Goal: Navigation & Orientation: Find specific page/section

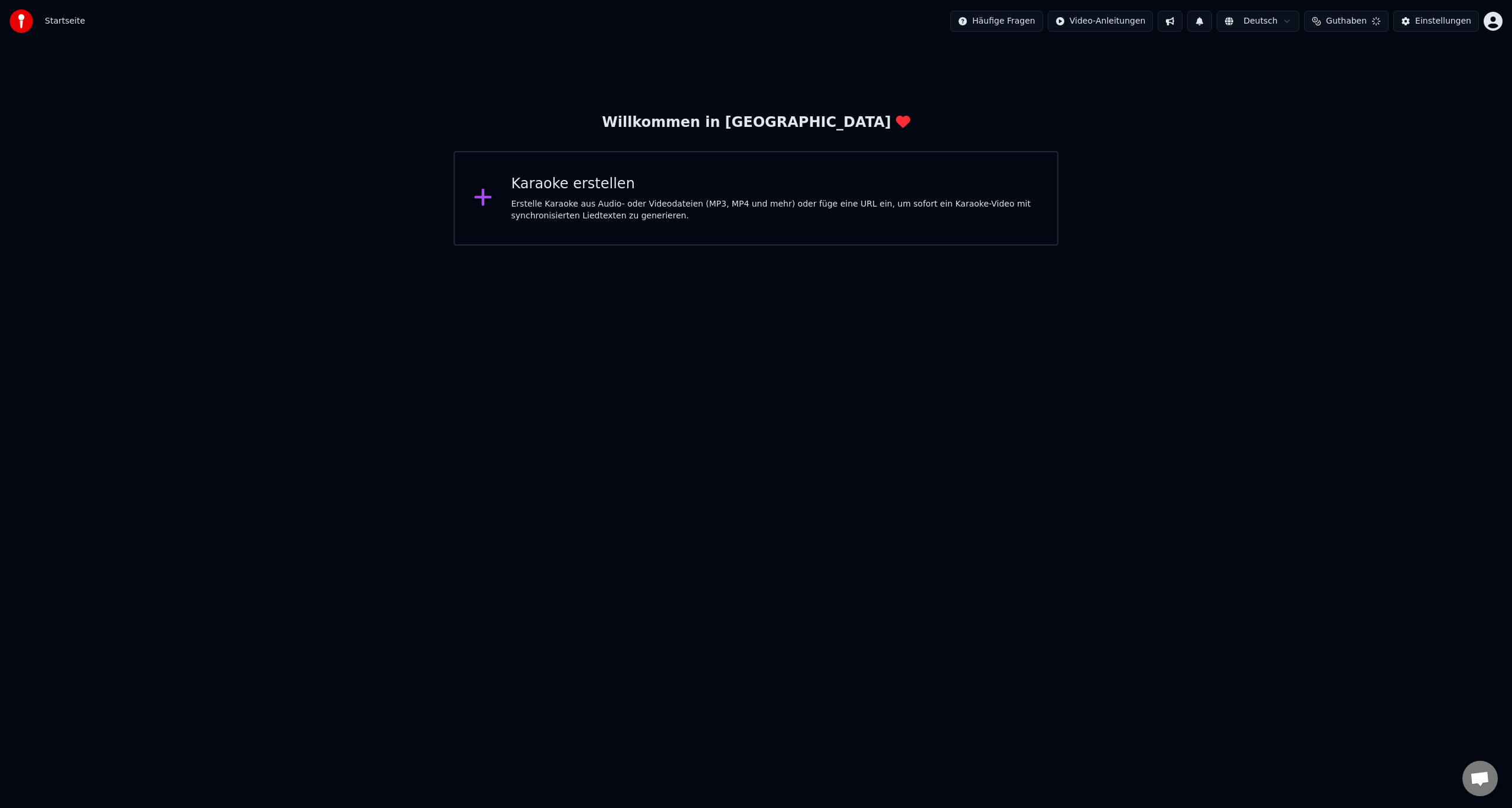
click at [1081, 245] on html "Startseite Häufige Fragen Video-Anleitungen Deutsch Guthaben Einstellungen Will…" at bounding box center [756, 122] width 1512 height 245
click at [40, 22] on div "Startseite" at bounding box center [47, 21] width 76 height 23
click at [1119, 20] on html "Startseite Häufige Fragen Video-Anleitungen Deutsch Guthaben 739 Einstellungen …" at bounding box center [756, 122] width 1512 height 245
click at [1001, 21] on html "Startseite Häufige Fragen Video-Anleitungen Deutsch Guthaben 739 Einstellungen …" at bounding box center [756, 122] width 1512 height 245
click at [1261, 25] on html "Startseite Häufige Fragen Video-Anleitungen Deutsch Guthaben 739 Einstellungen …" at bounding box center [756, 122] width 1512 height 245
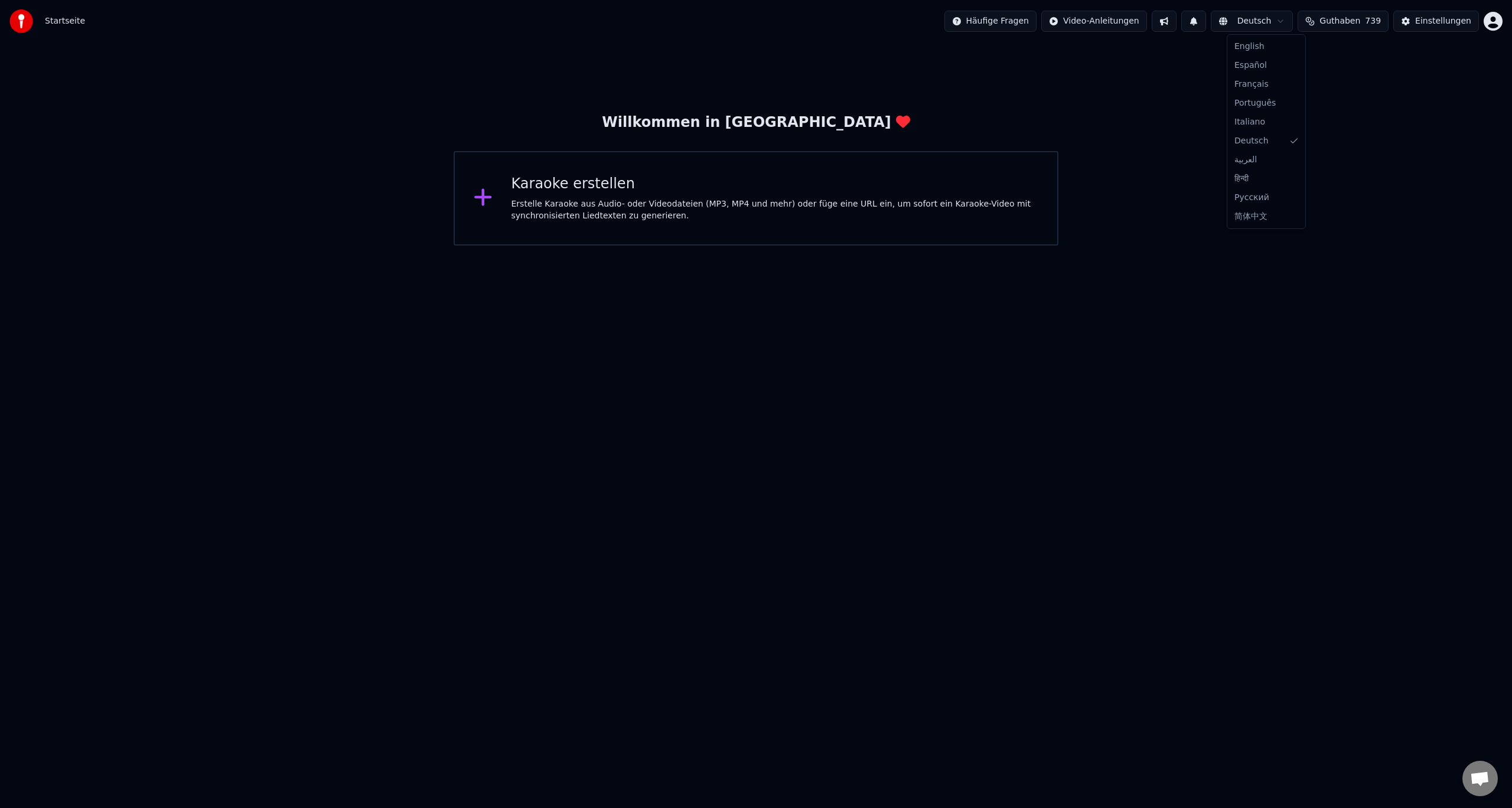
click at [1341, 22] on html "Startseite Häufige Fragen Video-Anleitungen Deutsch Guthaben 739 Einstellungen …" at bounding box center [756, 122] width 1512 height 245
click at [1433, 23] on div "Einstellungen" at bounding box center [1443, 21] width 56 height 12
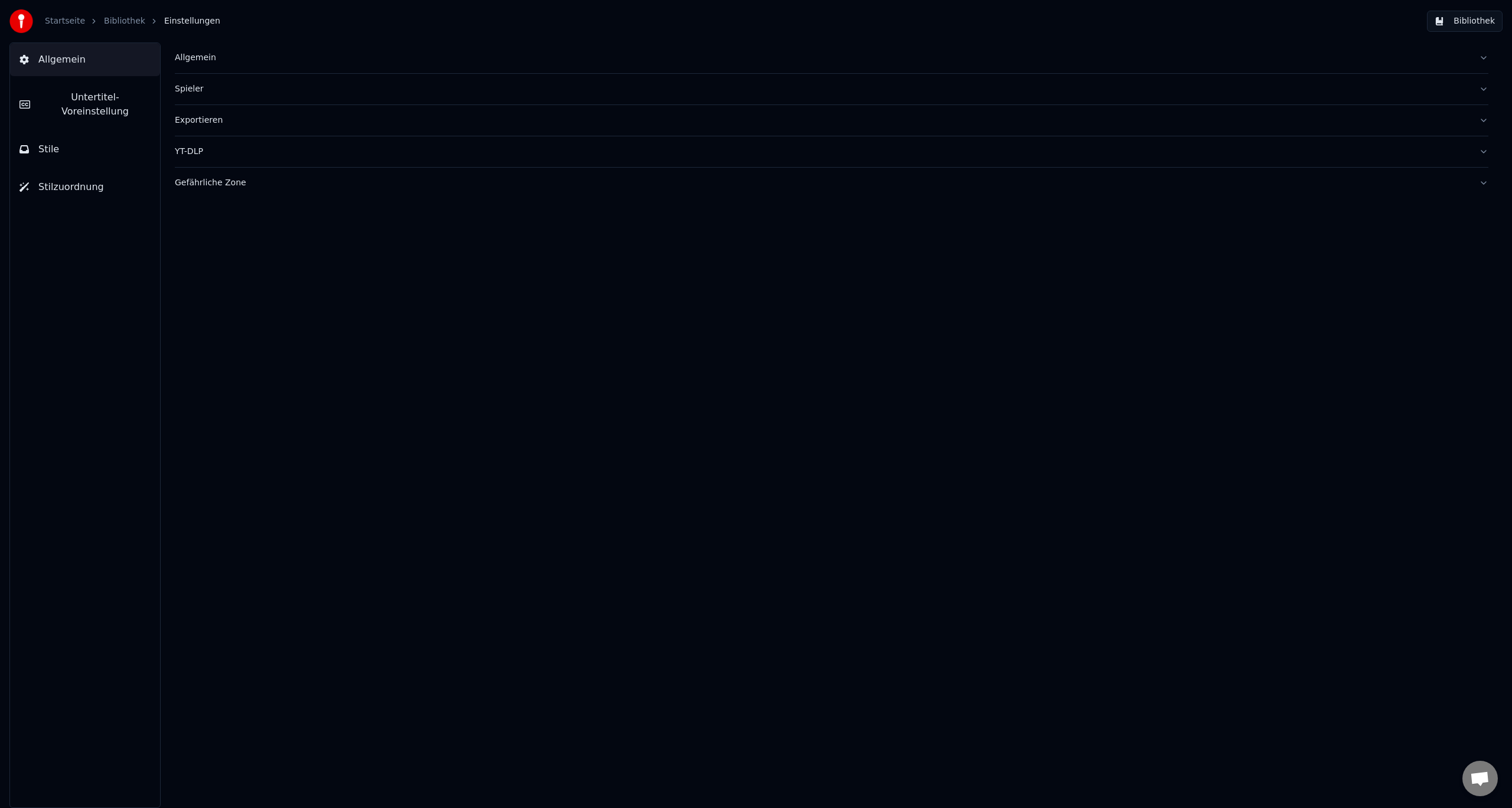
click at [1461, 21] on button "Bibliothek" at bounding box center [1465, 21] width 76 height 21
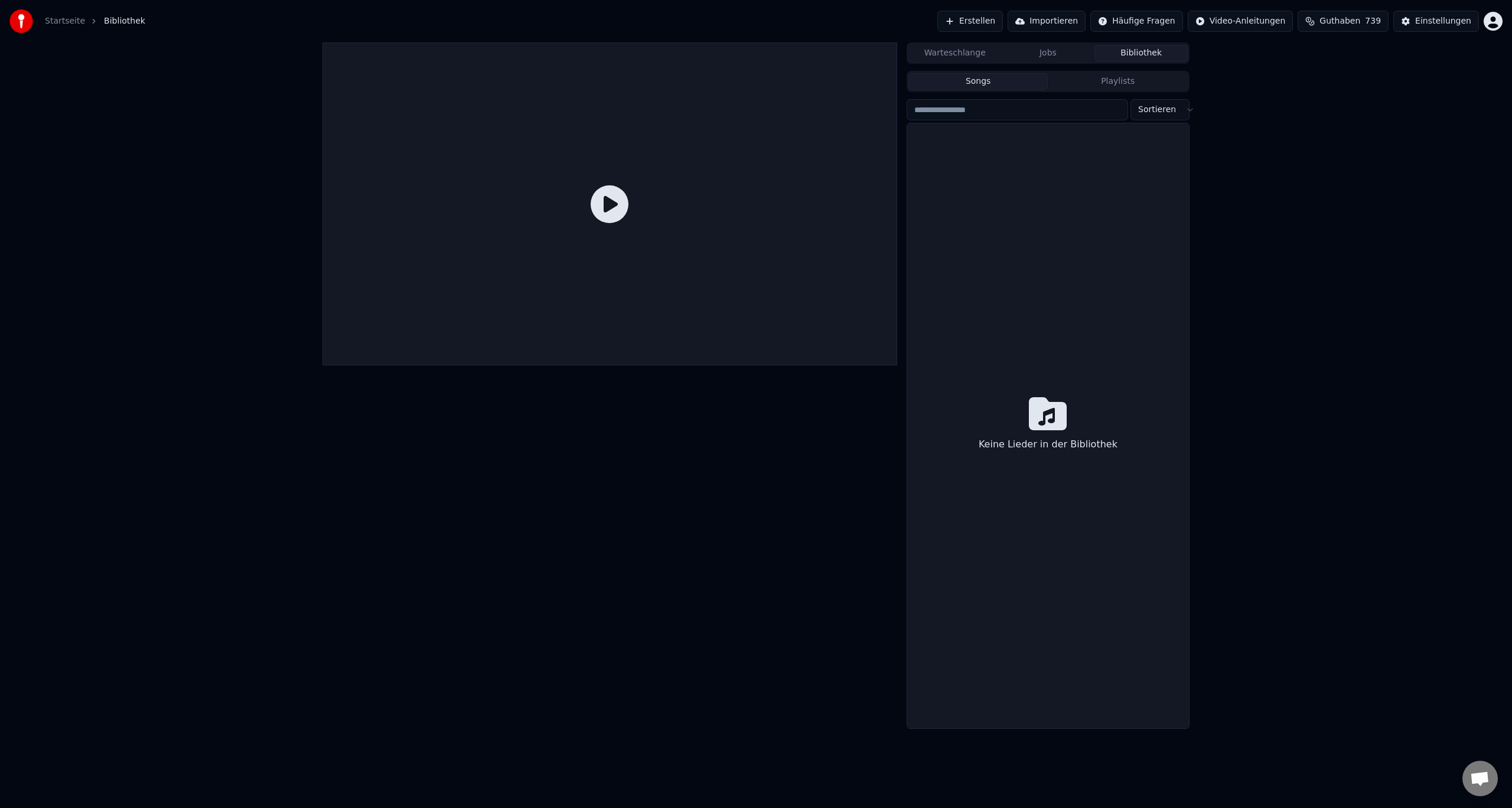
click at [1027, 410] on div "Keine Lieder in der Bibliothek" at bounding box center [1047, 426] width 282 height 605
click at [1029, 416] on icon at bounding box center [1047, 413] width 38 height 33
drag, startPoint x: 1029, startPoint y: 416, endPoint x: 1031, endPoint y: 408, distance: 8.2
click at [1030, 415] on icon at bounding box center [1047, 413] width 38 height 33
click at [1120, 78] on button "Playlists" at bounding box center [1117, 82] width 140 height 17
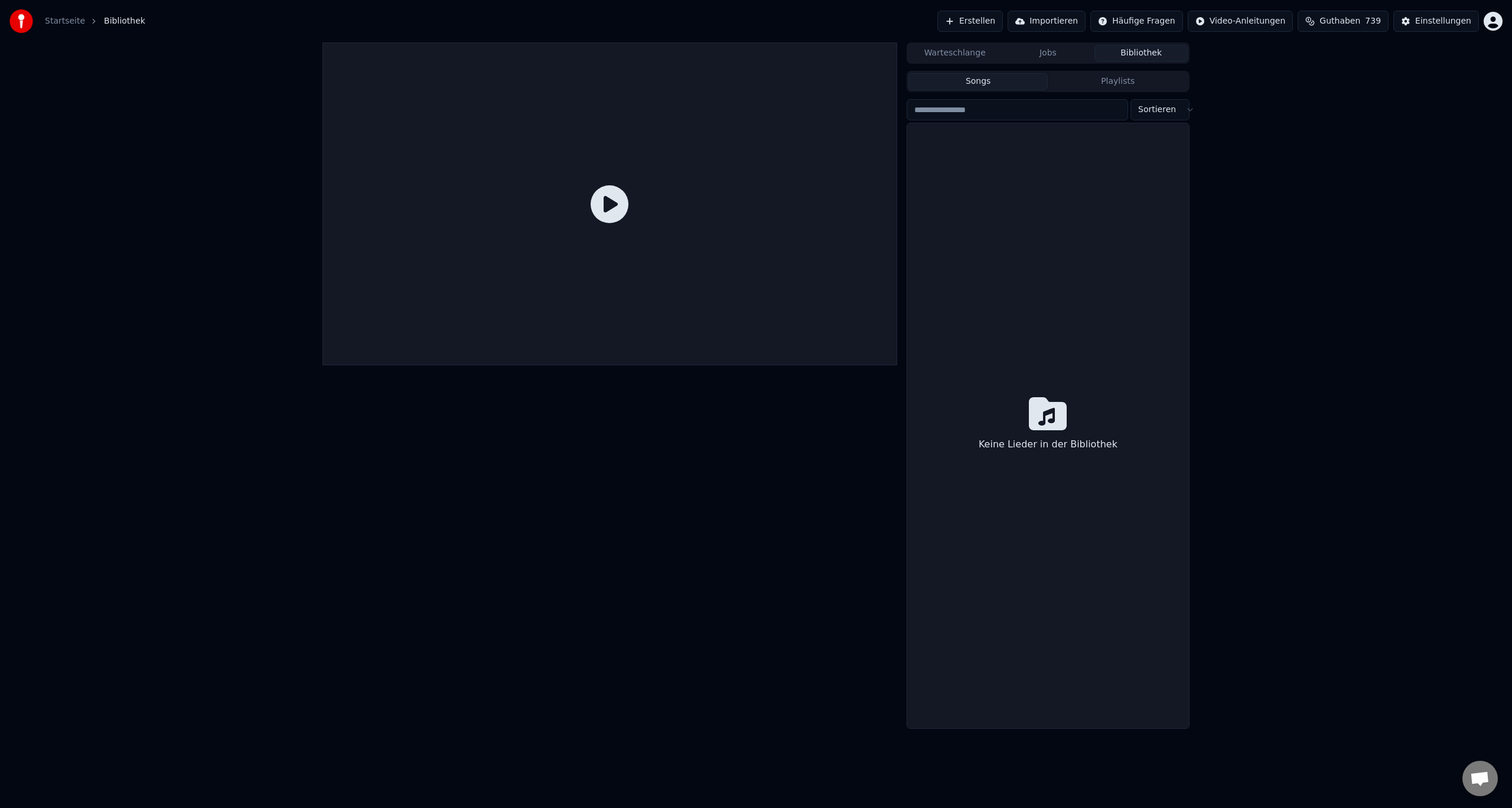
click at [991, 88] on button "Songs" at bounding box center [978, 82] width 140 height 17
click at [1052, 47] on button "Jobs" at bounding box center [1049, 53] width 94 height 17
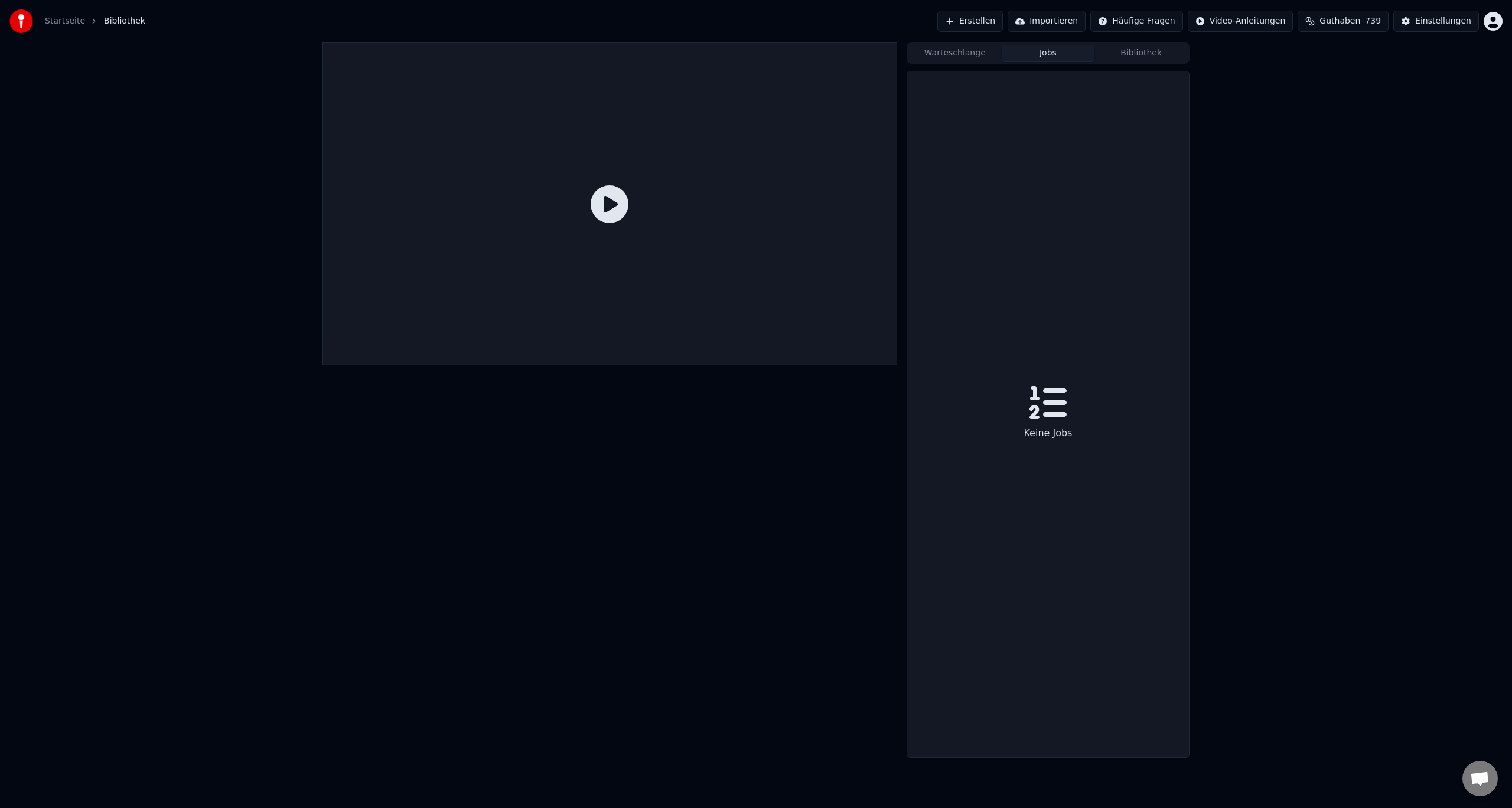
click at [984, 51] on button "Warteschlange" at bounding box center [955, 53] width 94 height 17
click at [1109, 49] on button "Bibliothek" at bounding box center [1141, 53] width 94 height 17
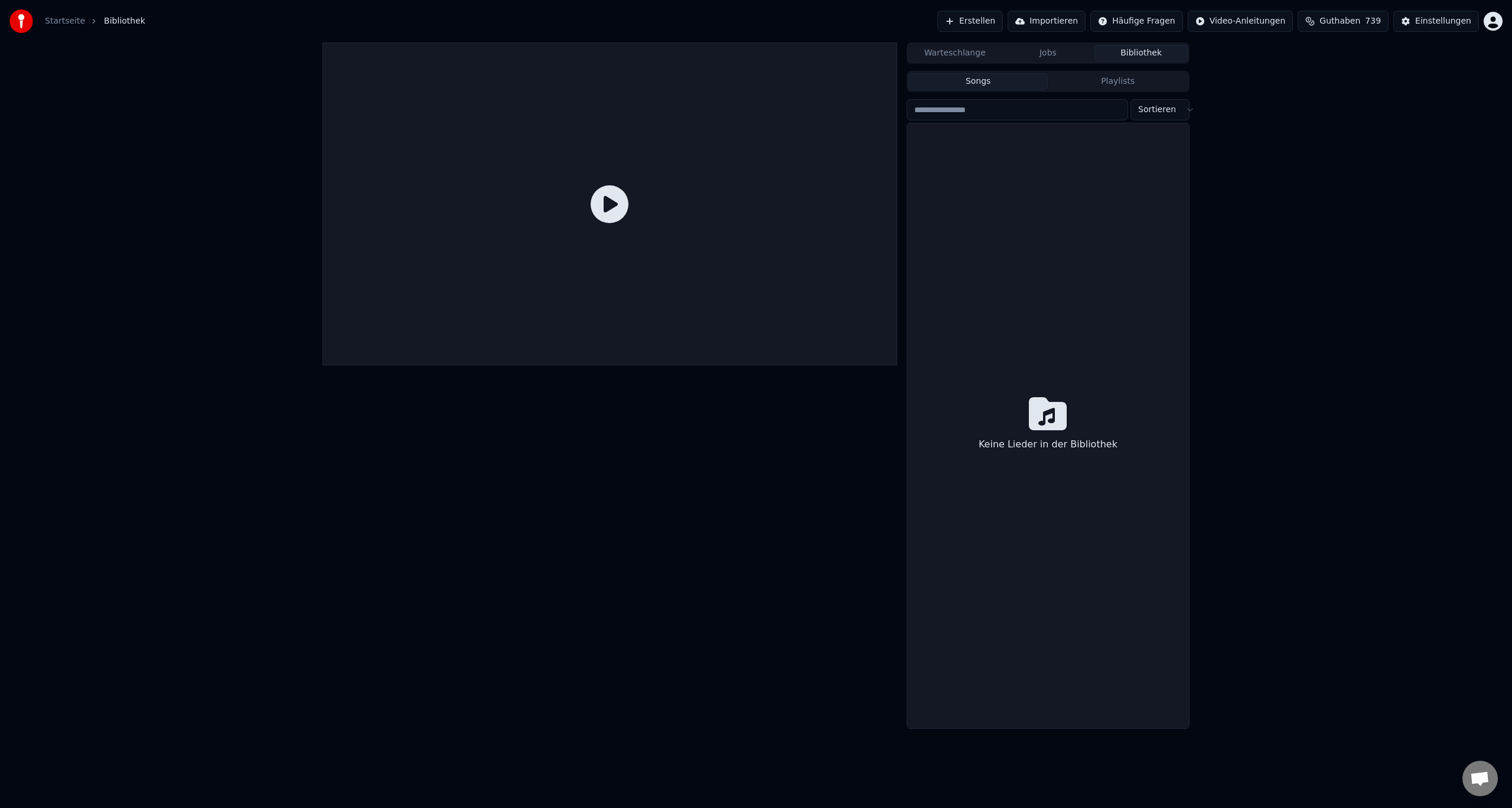
click at [1146, 52] on button "Bibliothek" at bounding box center [1141, 53] width 94 height 17
click at [1041, 432] on icon at bounding box center [1047, 414] width 38 height 38
click at [595, 196] on icon at bounding box center [609, 204] width 38 height 38
drag, startPoint x: 1041, startPoint y: 421, endPoint x: 1070, endPoint y: 384, distance: 47.0
click at [1045, 418] on icon at bounding box center [1047, 414] width 38 height 38
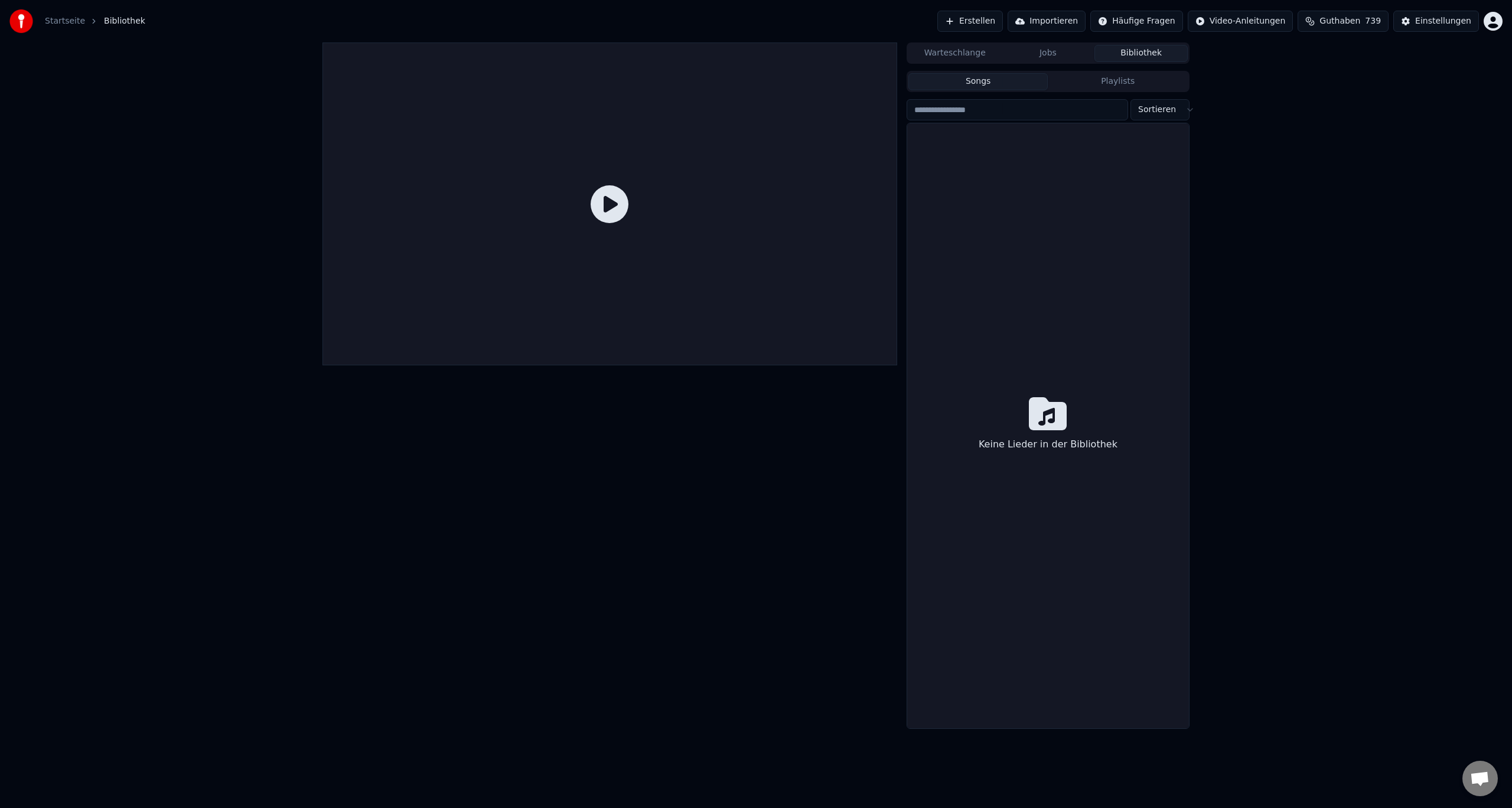
click at [1128, 83] on button "Playlists" at bounding box center [1117, 82] width 140 height 17
drag, startPoint x: 982, startPoint y: 78, endPoint x: 980, endPoint y: 70, distance: 8.2
click at [982, 78] on button "Songs" at bounding box center [978, 82] width 140 height 17
click at [963, 49] on button "Warteschlange" at bounding box center [955, 53] width 94 height 17
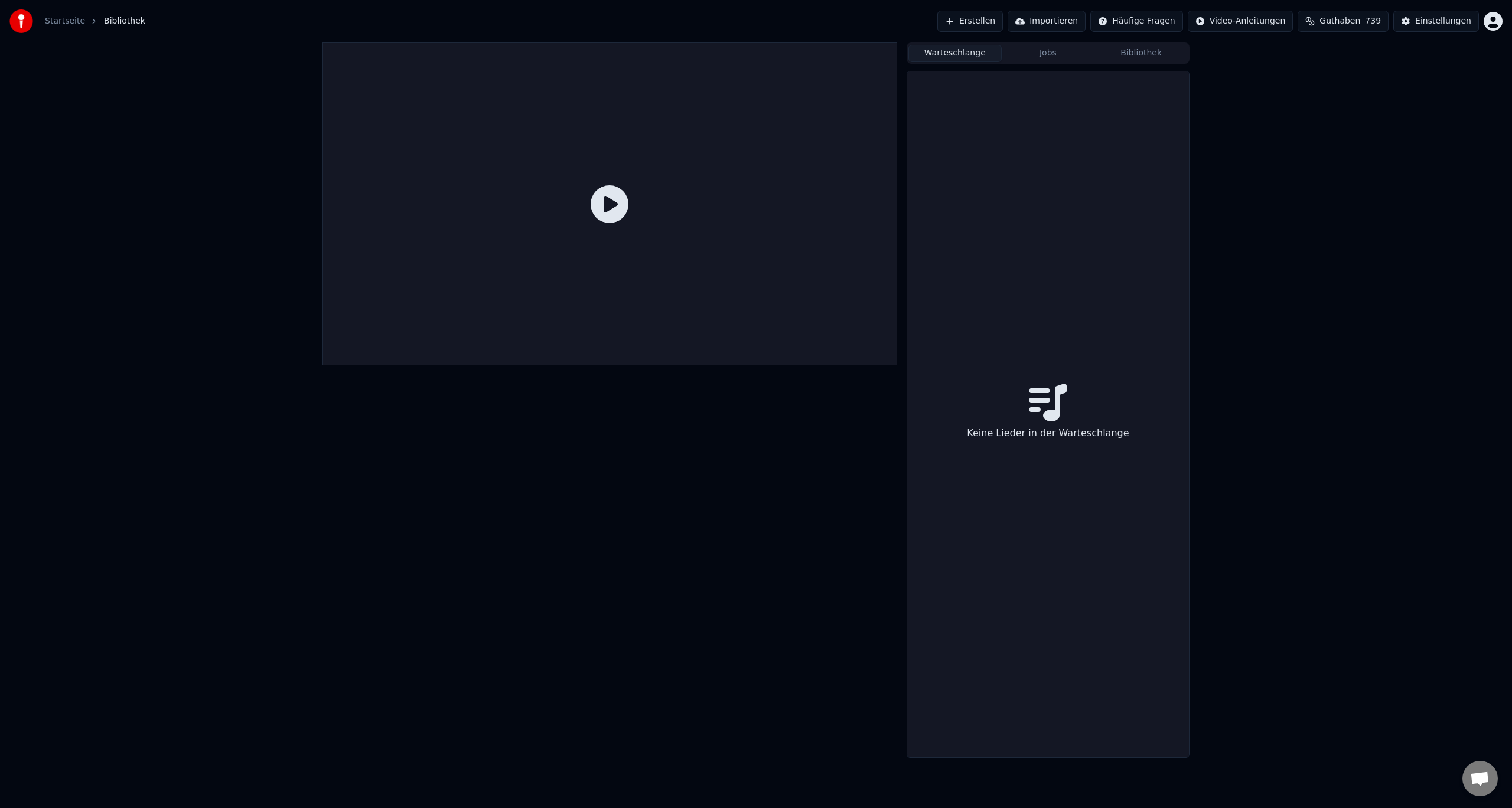
drag, startPoint x: 1050, startPoint y: 51, endPoint x: 1079, endPoint y: 50, distance: 29.0
click at [1051, 50] on button "Jobs" at bounding box center [1049, 53] width 94 height 17
click at [1120, 50] on button "Bibliothek" at bounding box center [1141, 53] width 94 height 17
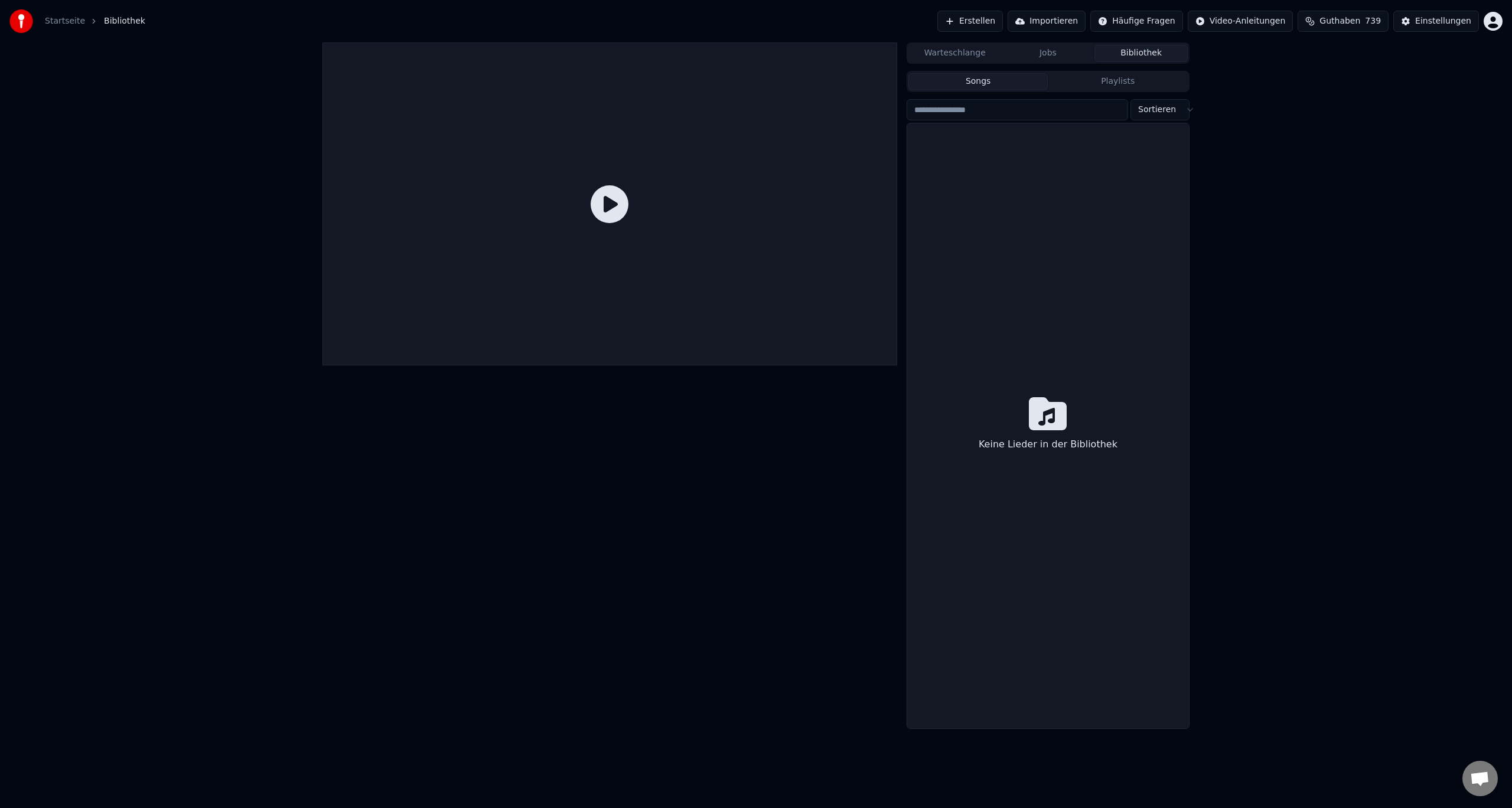
click at [1160, 111] on html "Startseite Bibliothek Erstellen Importieren Häufige Fragen Video-Anleitungen Gu…" at bounding box center [756, 404] width 1512 height 808
click at [1145, 322] on html "Startseite Bibliothek Erstellen Importieren Häufige Fragen Video-Anleitungen Gu…" at bounding box center [756, 404] width 1512 height 808
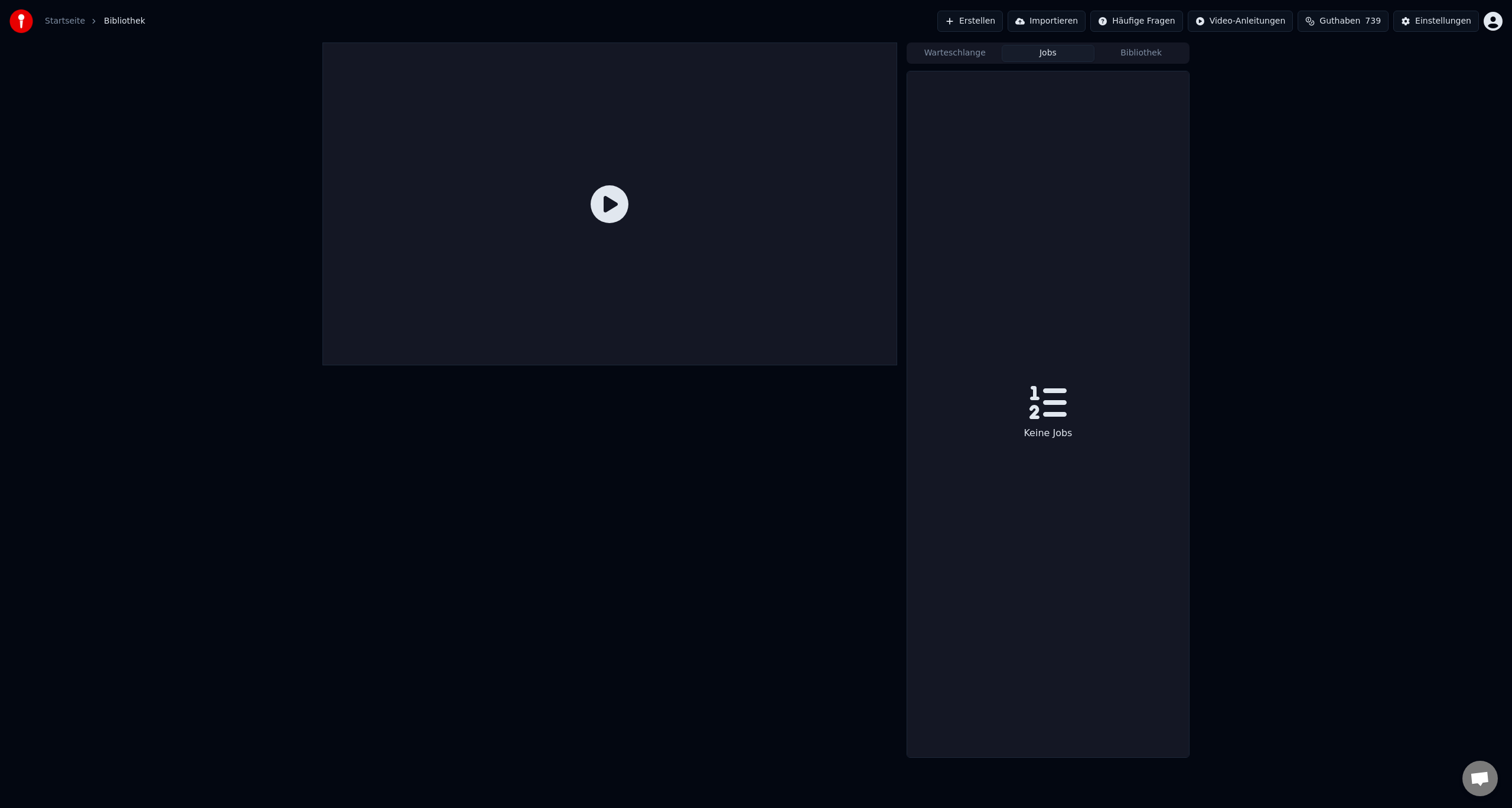
click at [1053, 57] on button "Jobs" at bounding box center [1049, 53] width 94 height 17
click at [954, 53] on button "Warteschlange" at bounding box center [955, 53] width 94 height 17
click at [1059, 55] on button "Jobs" at bounding box center [1049, 53] width 94 height 17
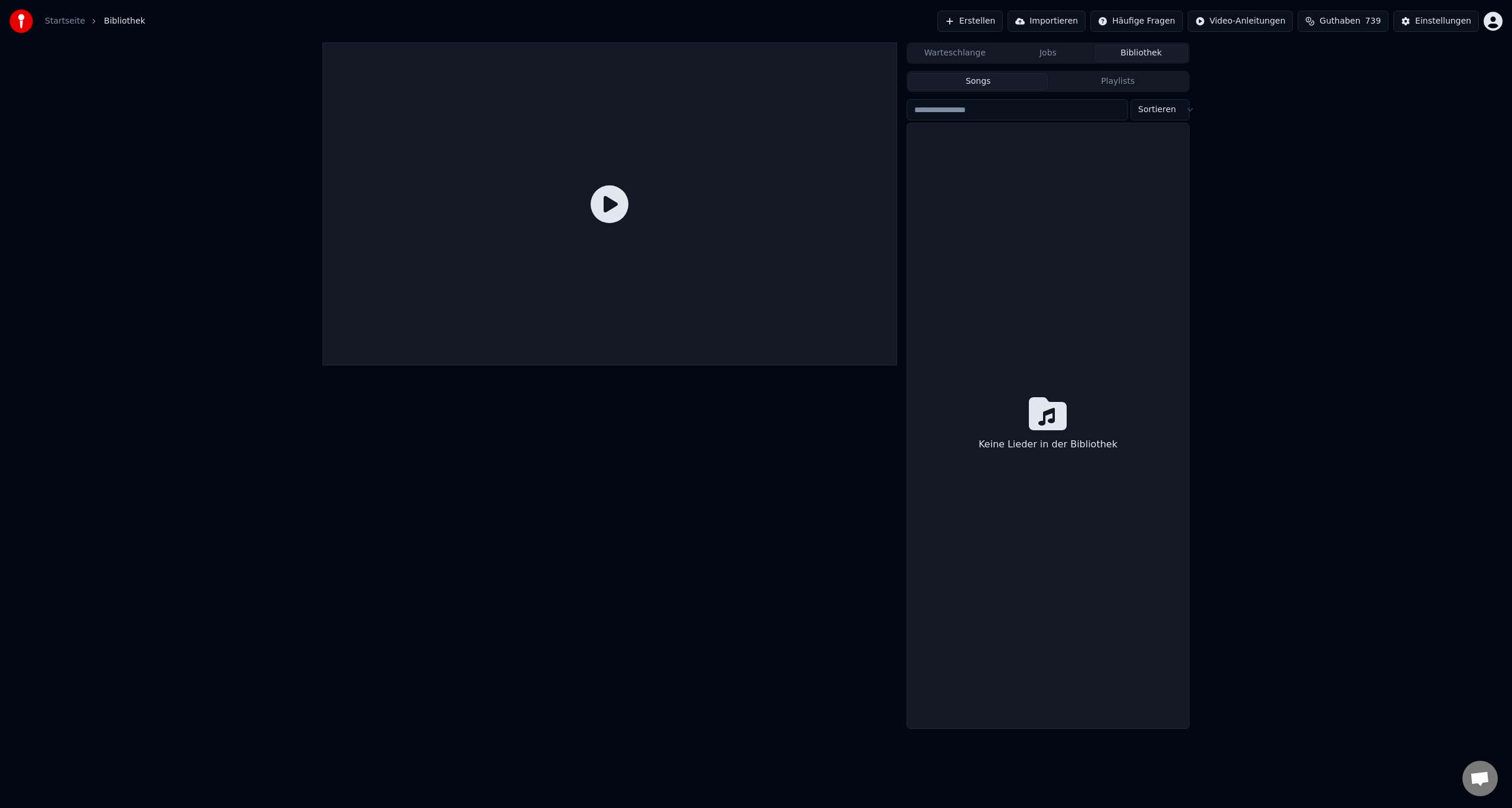
click at [1117, 49] on button "Bibliothek" at bounding box center [1141, 53] width 94 height 17
